Goal: Navigation & Orientation: Understand site structure

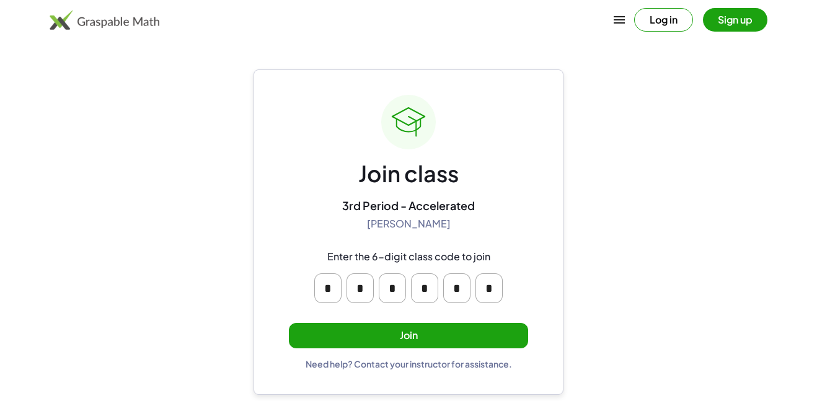
click at [332, 325] on button "Join" at bounding box center [408, 335] width 239 height 25
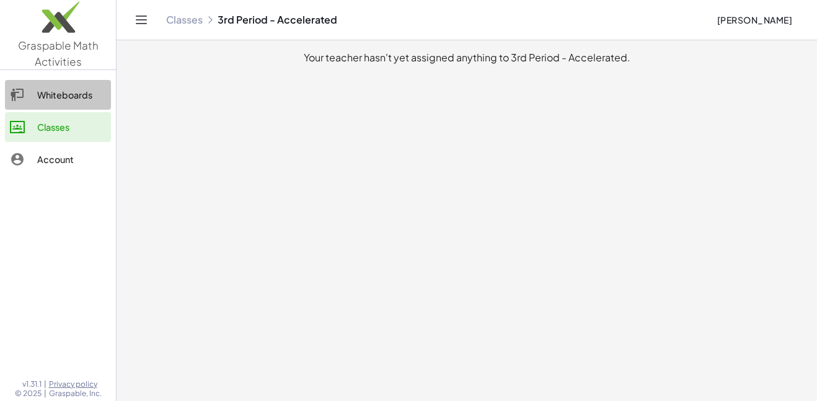
click at [25, 87] on div at bounding box center [23, 94] width 27 height 15
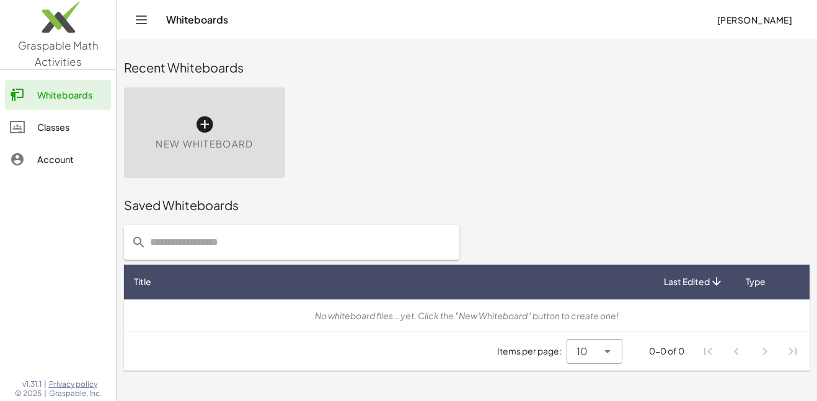
click at [180, 128] on div "New Whiteboard" at bounding box center [204, 132] width 161 height 91
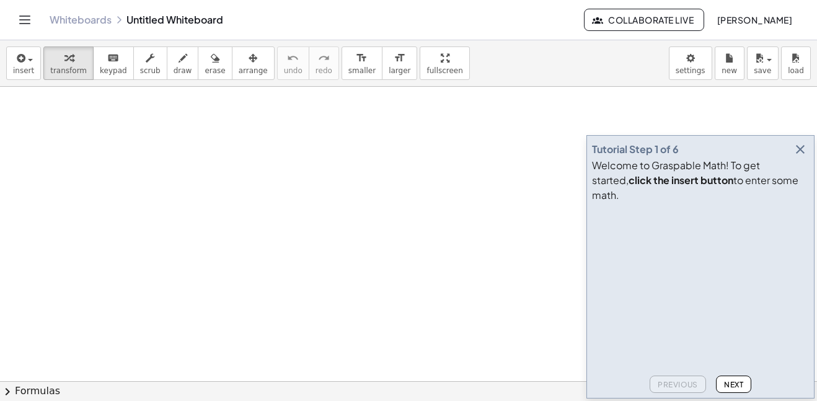
click at [102, 25] on link "Whiteboards" at bounding box center [81, 20] width 62 height 12
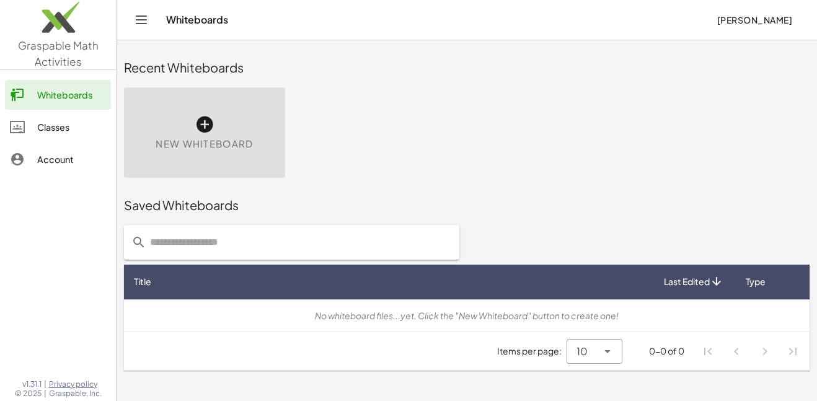
click at [74, 135] on link "Classes" at bounding box center [58, 127] width 106 height 30
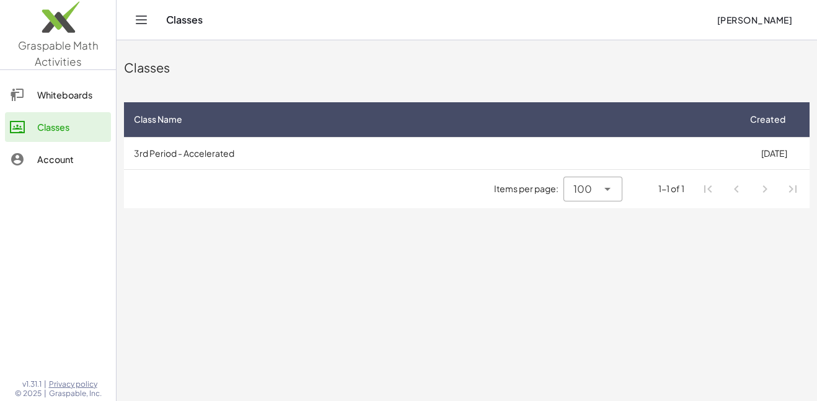
click at [74, 148] on link "Account" at bounding box center [58, 159] width 106 height 30
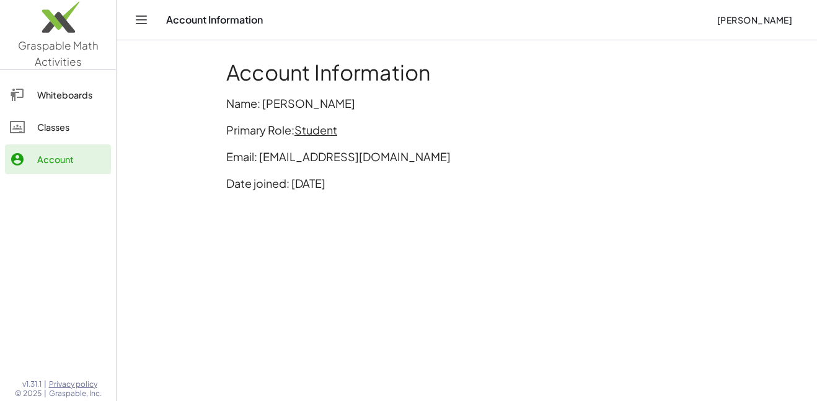
click at [201, 175] on main "Account Information Name: [PERSON_NAME] Primary Role: Student Email: [EMAIL_ADD…" at bounding box center [467, 200] width 700 height 401
